Goal: Task Accomplishment & Management: Manage account settings

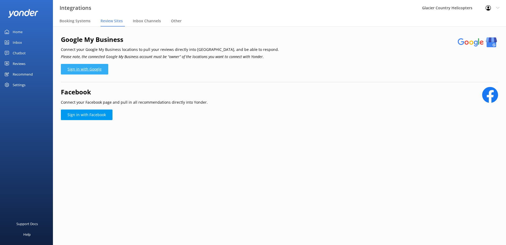
click at [91, 69] on link "Sign in with Google" at bounding box center [84, 69] width 47 height 11
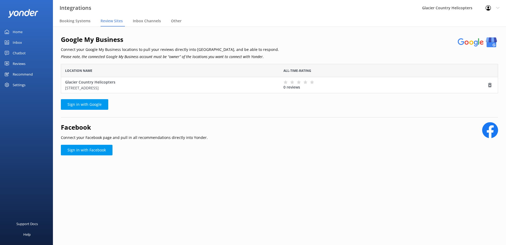
scroll to position [25, 433]
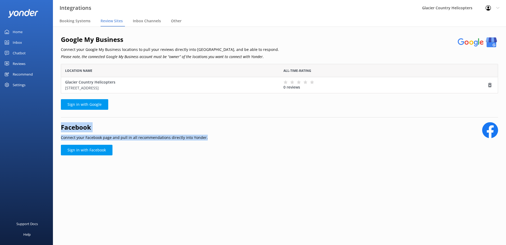
drag, startPoint x: 208, startPoint y: 139, endPoint x: 60, endPoint y: 128, distance: 148.6
click at [60, 128] on div "Google My Business Connect your Google My Business locations to pull your revie…" at bounding box center [279, 101] width 453 height 151
click at [234, 130] on div "Facebook Connect your Facebook page and pull in all recommendations directly in…" at bounding box center [279, 131] width 437 height 19
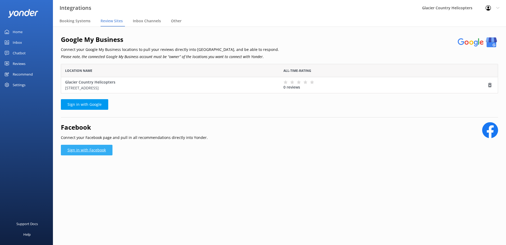
click at [85, 153] on link "Sign in with Facebook" at bounding box center [87, 150] width 52 height 11
click at [153, 21] on span "Inbox Channels" at bounding box center [147, 20] width 28 height 5
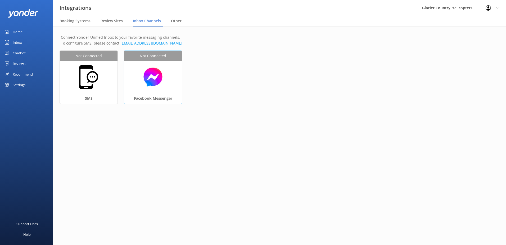
click at [151, 74] on img at bounding box center [153, 77] width 52 height 20
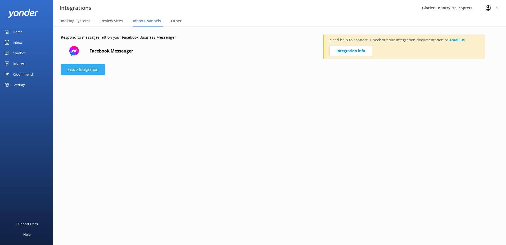
click at [76, 70] on link "Setup Integration" at bounding box center [83, 69] width 44 height 11
click at [69, 22] on span "Booking Systems" at bounding box center [75, 20] width 31 height 5
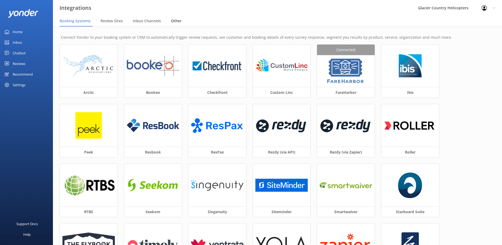
click at [173, 20] on span "Other" at bounding box center [176, 20] width 11 height 5
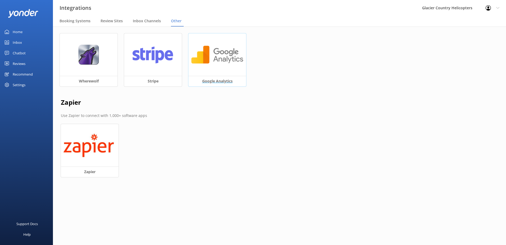
click at [216, 59] on img at bounding box center [217, 54] width 52 height 20
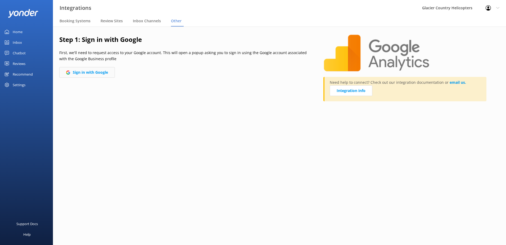
click at [88, 72] on button "Sign in with Google" at bounding box center [87, 72] width 56 height 11
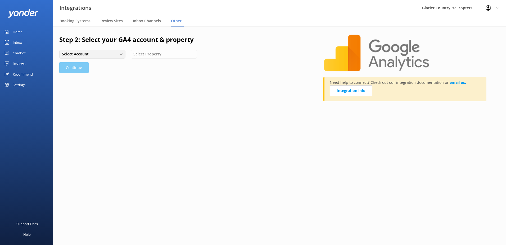
click at [105, 56] on div "Select Account" at bounding box center [93, 54] width 64 height 6
click at [99, 63] on div "Glacier Country Helicopters" at bounding box center [83, 64] width 42 height 5
click at [172, 54] on div "Select Property" at bounding box center [164, 54] width 64 height 6
click at [167, 68] on link "Glacier Country Helicopters - GA4" at bounding box center [163, 65] width 65 height 11
click at [68, 62] on div "Step 2: Select your GA4 account & property Glacier Country Helicopters Glacier …" at bounding box center [191, 70] width 264 height 72
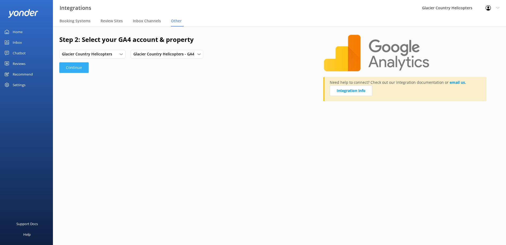
click at [67, 63] on button "Continue" at bounding box center [73, 67] width 29 height 11
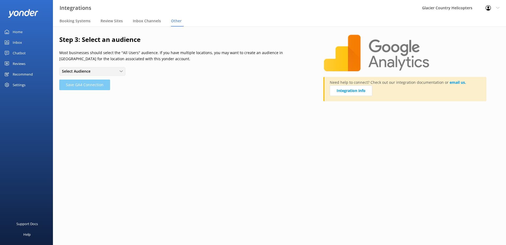
click at [89, 71] on span "Select Audience" at bounding box center [78, 71] width 32 height 6
click at [83, 83] on link "All Users" at bounding box center [92, 82] width 65 height 11
click at [81, 86] on button "Save GA4 Connection" at bounding box center [84, 84] width 51 height 11
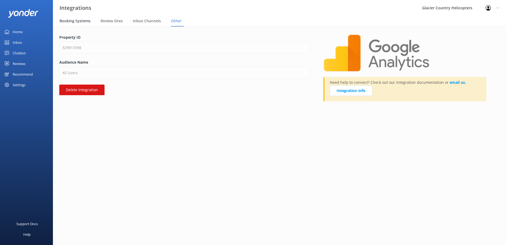
click at [62, 21] on span "Booking Systems" at bounding box center [75, 20] width 31 height 5
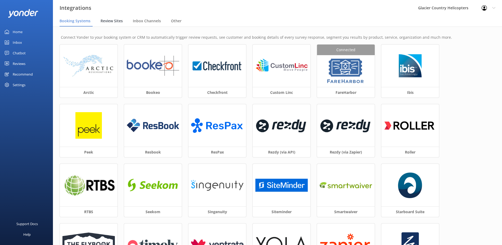
click at [113, 22] on span "Review Sites" at bounding box center [112, 20] width 22 height 5
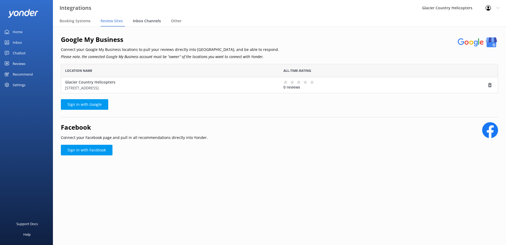
scroll to position [25, 433]
click at [157, 22] on span "Inbox Channels" at bounding box center [147, 20] width 28 height 5
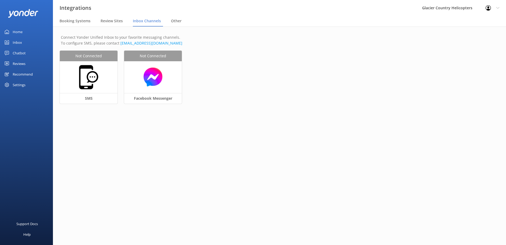
click at [186, 22] on nav "Booking Systems Review Sites Inbox Channels Other" at bounding box center [279, 21] width 453 height 11
click at [177, 22] on span "Other" at bounding box center [176, 20] width 11 height 5
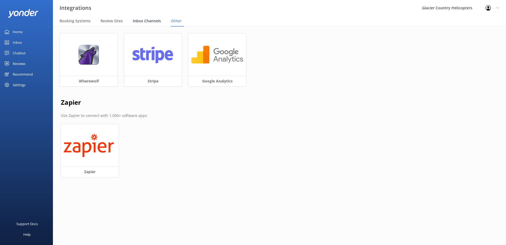
click at [146, 24] on div "Inbox Channels" at bounding box center [148, 21] width 30 height 11
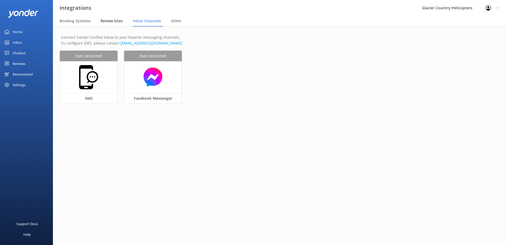
click at [116, 24] on div "Review Sites" at bounding box center [113, 21] width 24 height 11
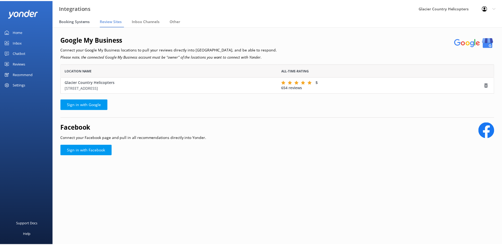
scroll to position [25, 433]
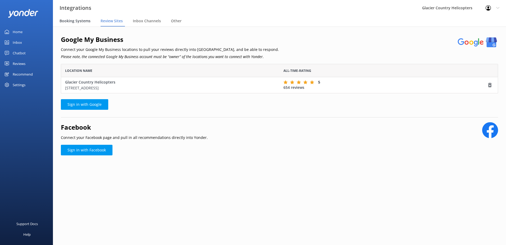
click at [70, 25] on div "Booking Systems" at bounding box center [76, 21] width 33 height 11
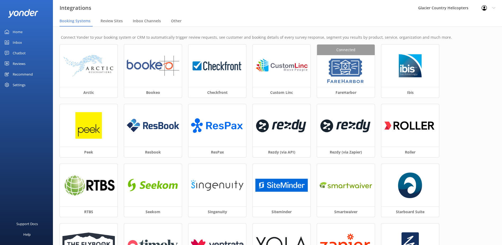
click at [15, 31] on div "Home" at bounding box center [18, 31] width 10 height 11
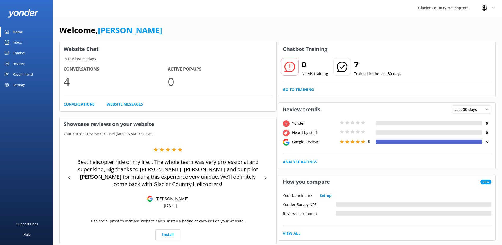
click at [25, 47] on link "Inbox" at bounding box center [26, 42] width 53 height 11
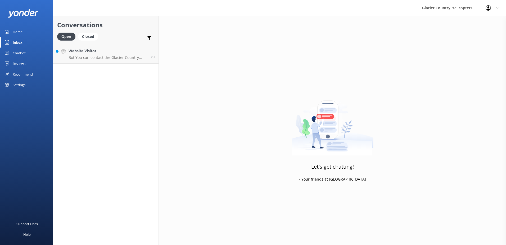
click at [21, 57] on div "Chatbot" at bounding box center [19, 53] width 13 height 11
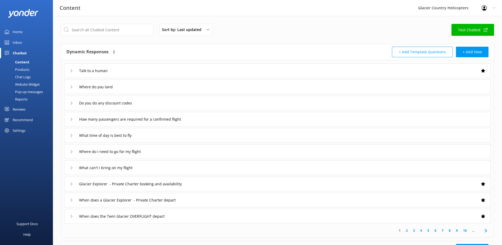
click at [70, 70] on div "Talk to a human" at bounding box center [277, 70] width 426 height 15
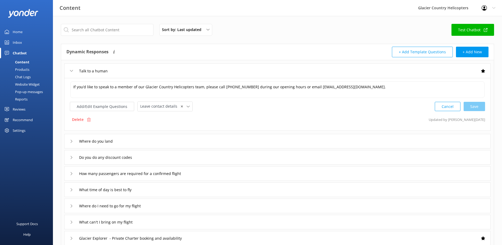
click at [70, 70] on div "Talk to a human" at bounding box center [277, 70] width 426 height 15
